Goal: Navigation & Orientation: Find specific page/section

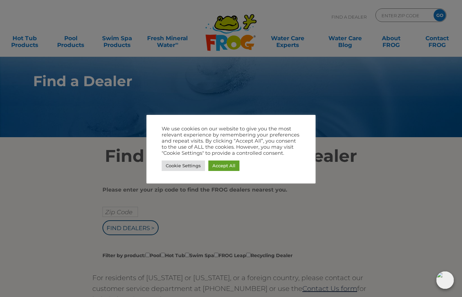
click at [177, 165] on link "Cookie Settings" at bounding box center [183, 166] width 43 height 10
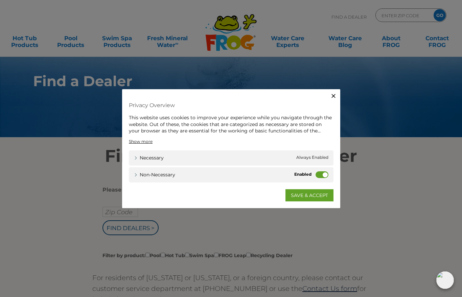
click at [213, 240] on div "Close Privacy Overview This website uses cookies to improve your experience whi…" at bounding box center [231, 148] width 462 height 297
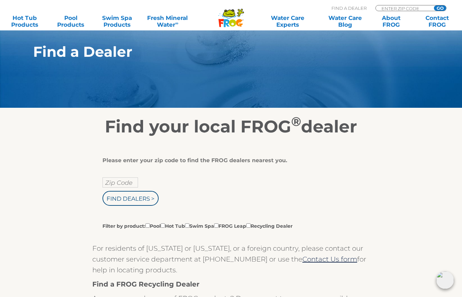
scroll to position [20, 0]
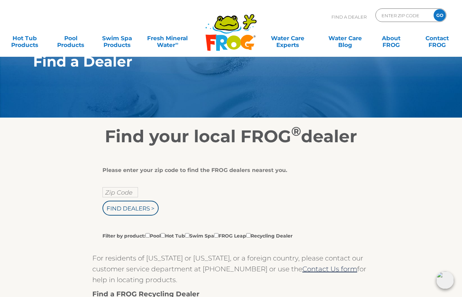
click at [117, 191] on input "Zip Code" at bounding box center [120, 192] width 36 height 10
type input "Zip Code"
click at [116, 197] on input "text" at bounding box center [120, 192] width 36 height 10
type input "97267"
click at [140, 215] on input "Find Dealers >" at bounding box center [130, 208] width 56 height 15
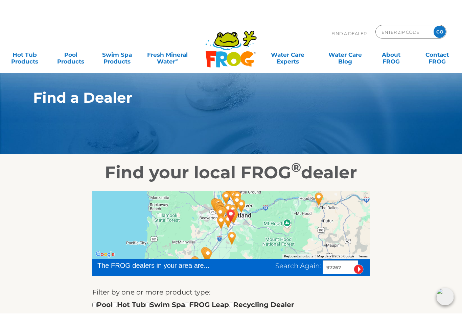
scroll to position [18, 0]
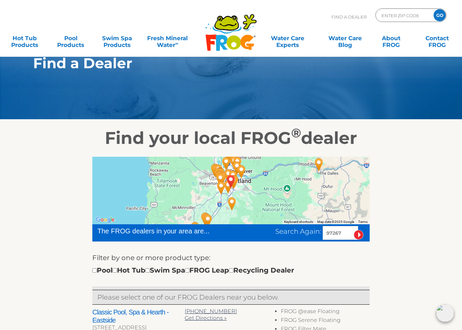
click at [117, 272] on input "checkbox" at bounding box center [115, 271] width 4 height 4
checkbox input "true"
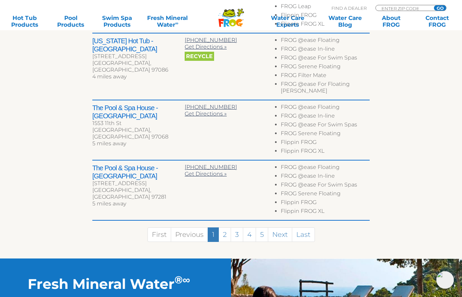
scroll to position [423, 0]
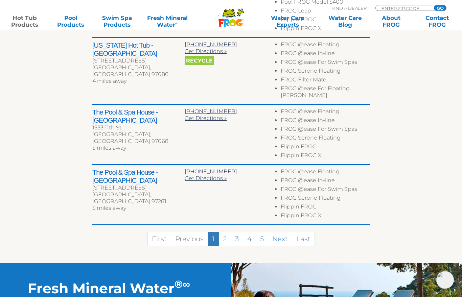
click at [19, 24] on link "Hot Tub Products" at bounding box center [25, 22] width 36 height 14
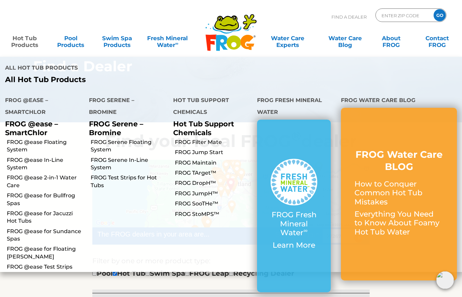
scroll to position [0, 0]
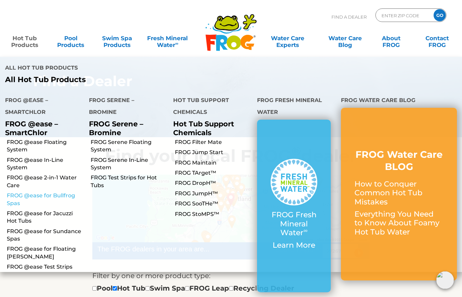
click at [12, 192] on link "FROG @ease for Bullfrog Spas" at bounding box center [45, 199] width 77 height 15
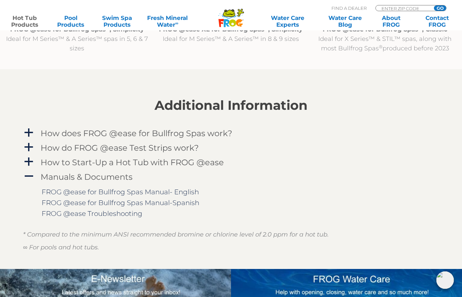
scroll to position [825, 0]
